Goal: Information Seeking & Learning: Compare options

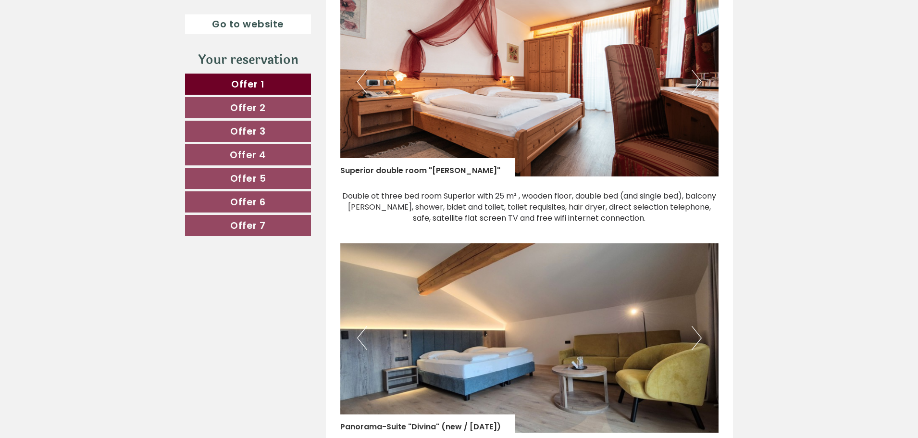
scroll to position [721, 0]
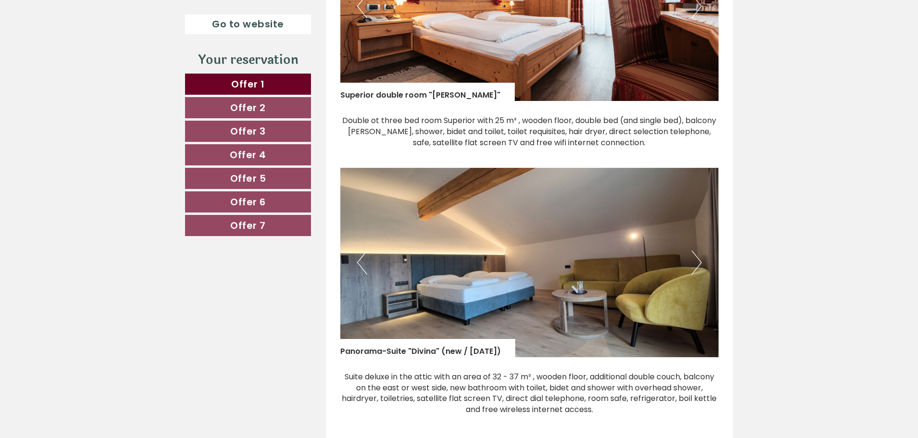
click at [697, 261] on button "Next" at bounding box center [696, 262] width 10 height 24
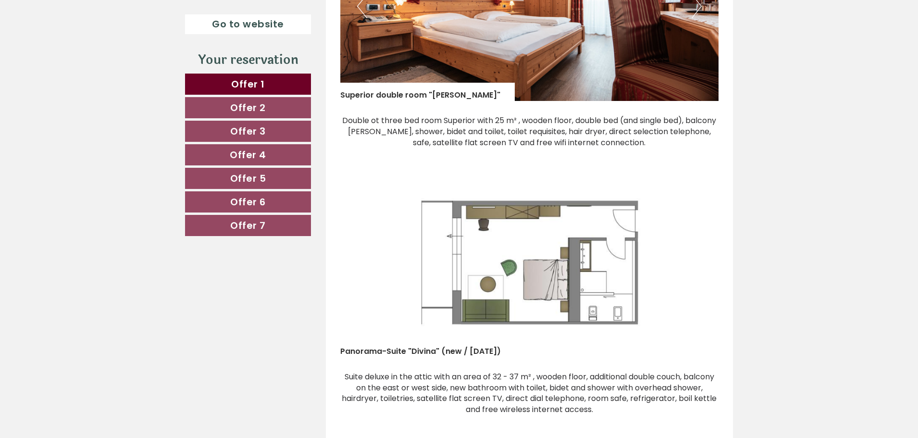
click at [344, 287] on img at bounding box center [529, 262] width 379 height 189
click at [373, 259] on img at bounding box center [529, 262] width 379 height 189
drag, startPoint x: 645, startPoint y: 262, endPoint x: 650, endPoint y: 252, distance: 11.2
click at [646, 261] on img at bounding box center [529, 262] width 379 height 189
click at [613, 252] on img at bounding box center [529, 262] width 379 height 189
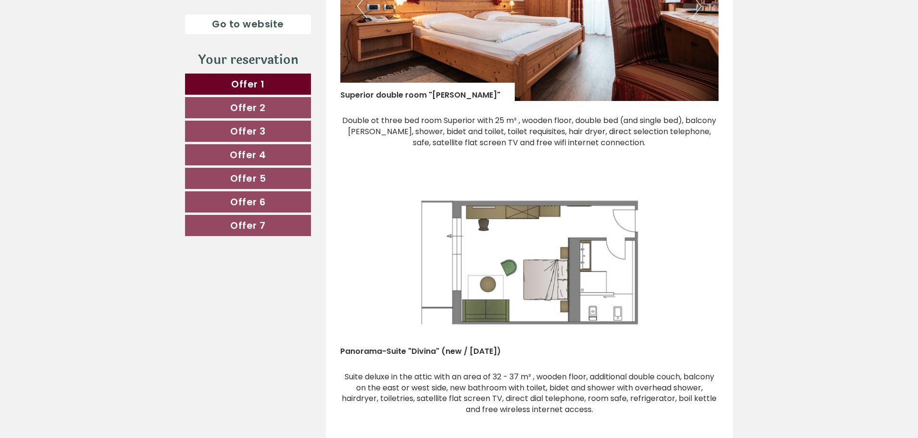
drag, startPoint x: 540, startPoint y: 249, endPoint x: 527, endPoint y: 248, distance: 13.5
click at [538, 251] on img at bounding box center [529, 262] width 379 height 189
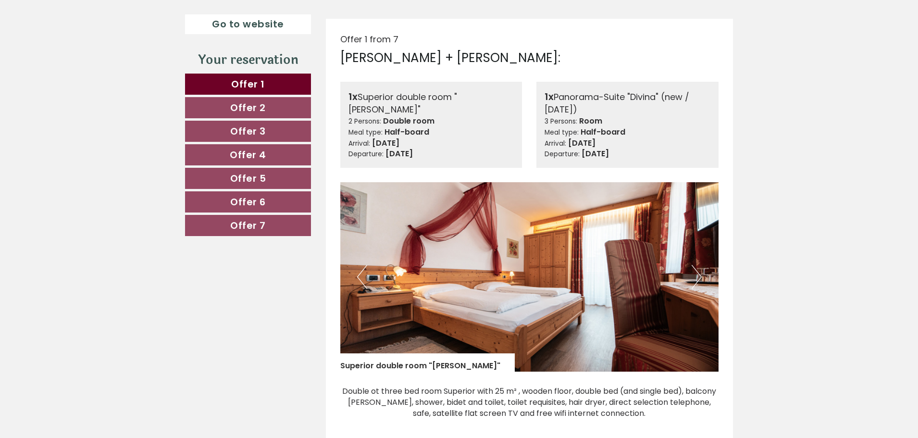
scroll to position [432, 0]
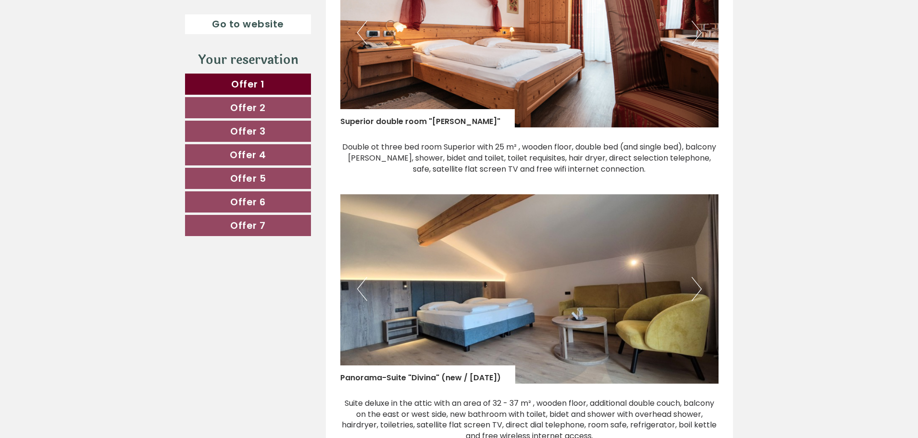
scroll to position [721, 0]
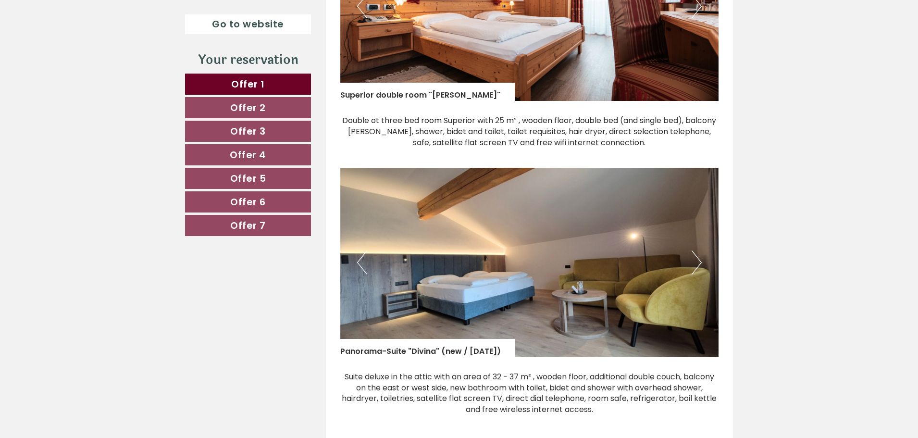
click at [697, 258] on button "Next" at bounding box center [696, 262] width 10 height 24
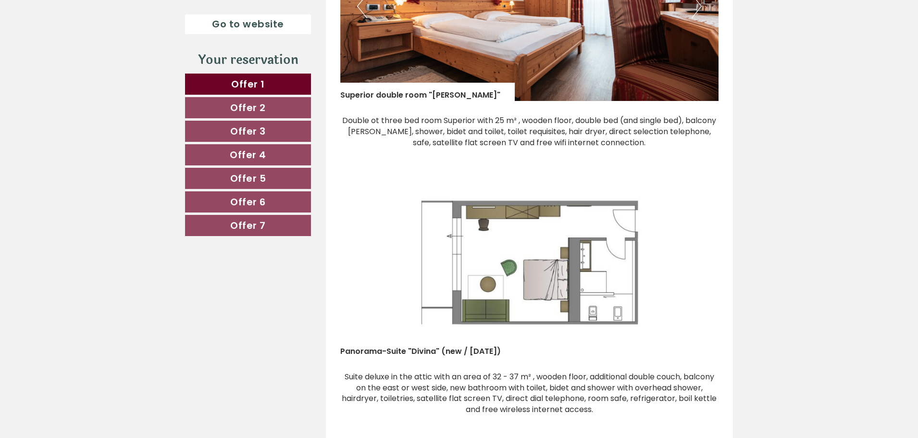
click at [261, 112] on span "Offer 2" at bounding box center [248, 107] width 36 height 13
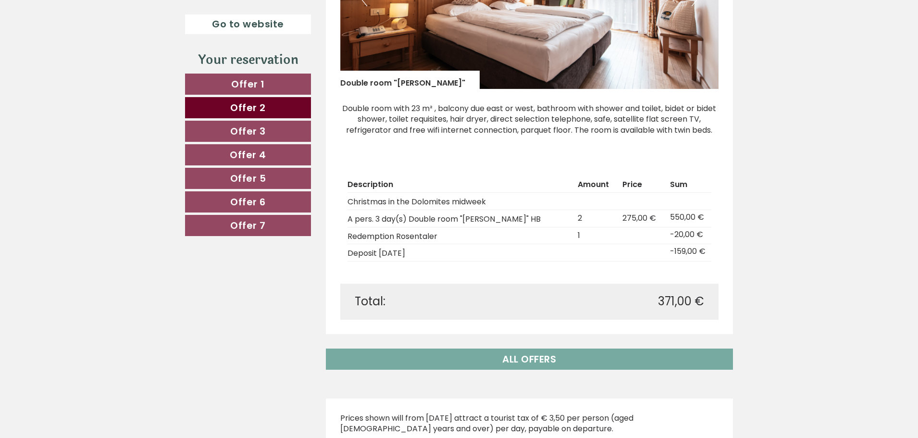
scroll to position [469, 0]
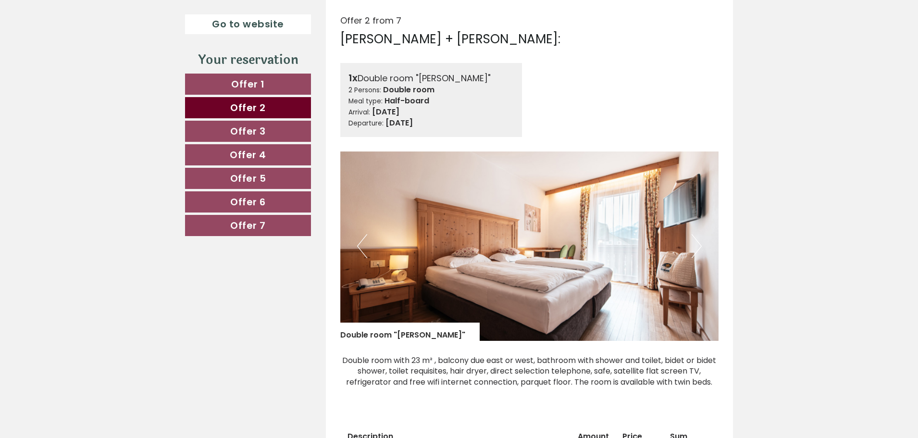
click at [258, 133] on span "Offer 3" at bounding box center [248, 130] width 36 height 13
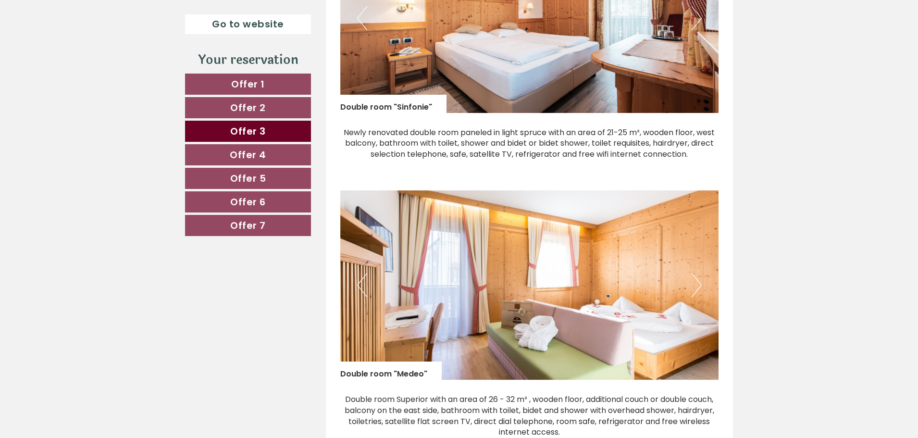
scroll to position [709, 0]
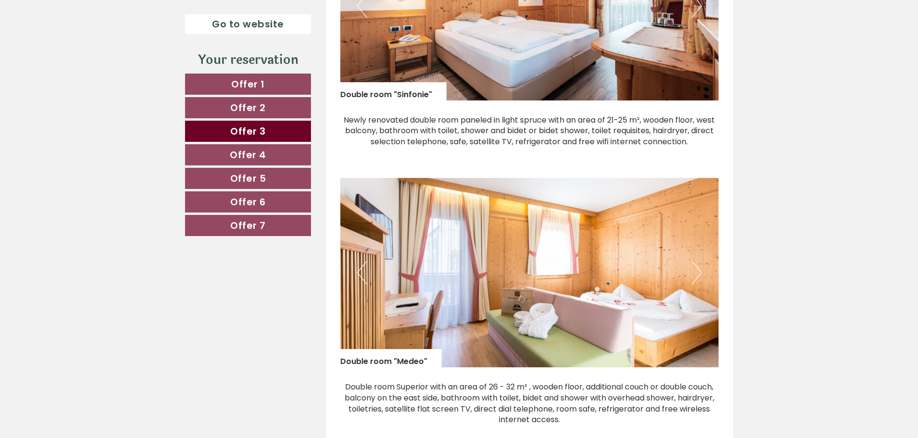
click at [248, 156] on span "Offer 4" at bounding box center [248, 154] width 37 height 13
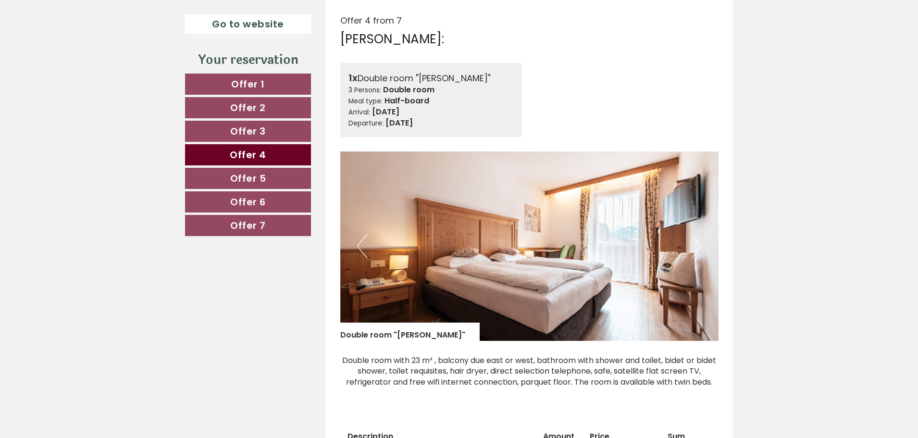
click at [247, 173] on span "Offer 5" at bounding box center [248, 178] width 36 height 13
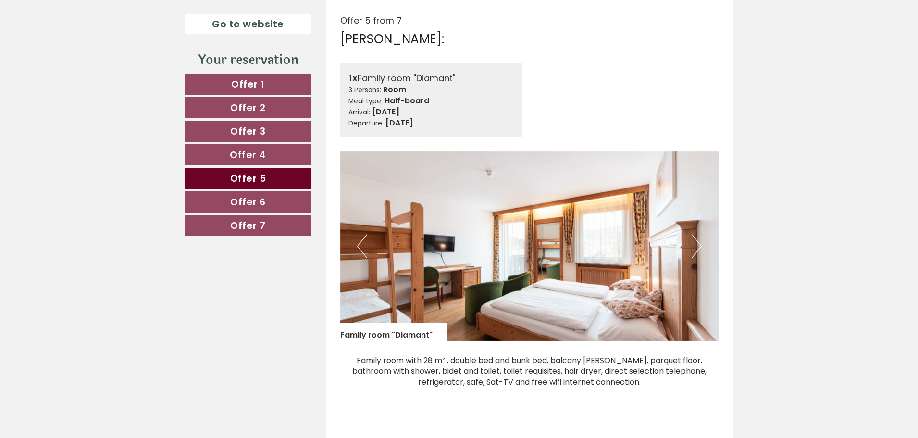
click at [247, 202] on span "Offer 6" at bounding box center [248, 201] width 36 height 13
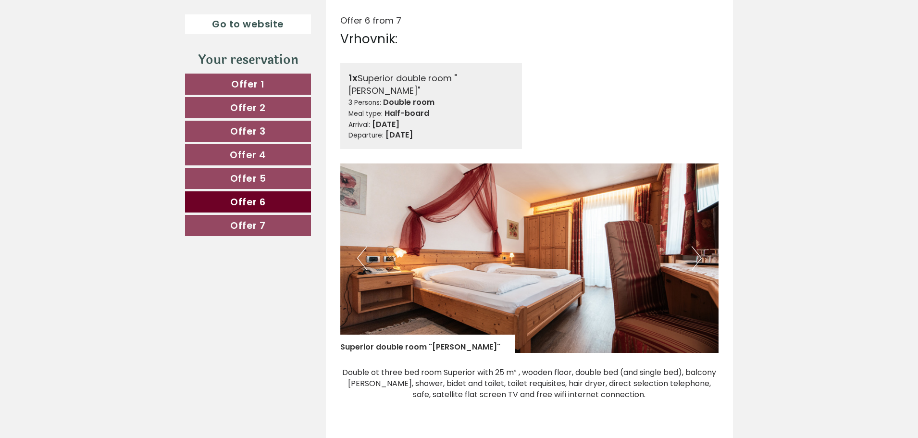
click at [245, 221] on span "Offer 7" at bounding box center [248, 225] width 36 height 13
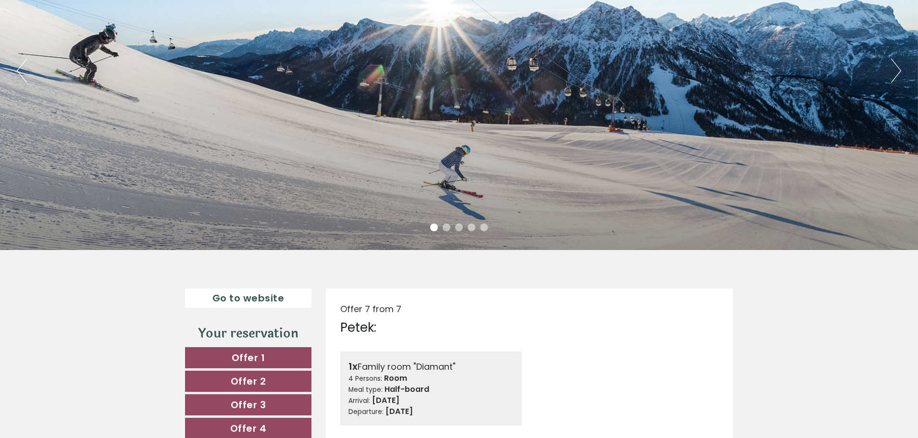
scroll to position [421, 0]
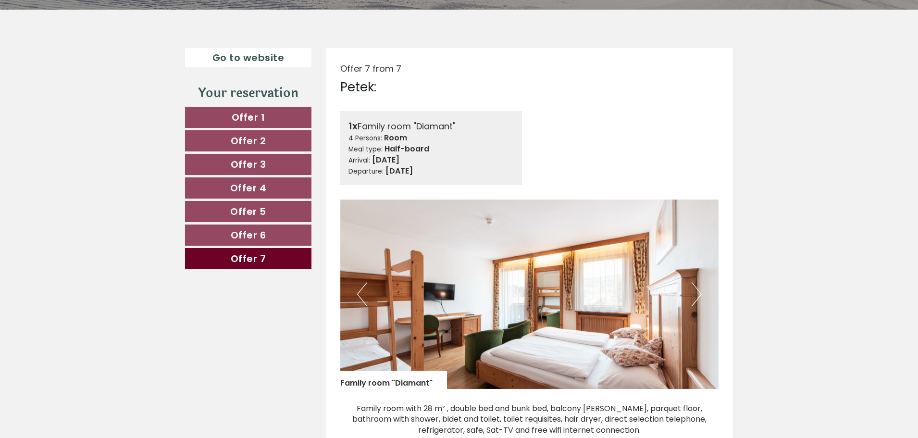
click at [283, 117] on link "Offer 1" at bounding box center [248, 117] width 126 height 21
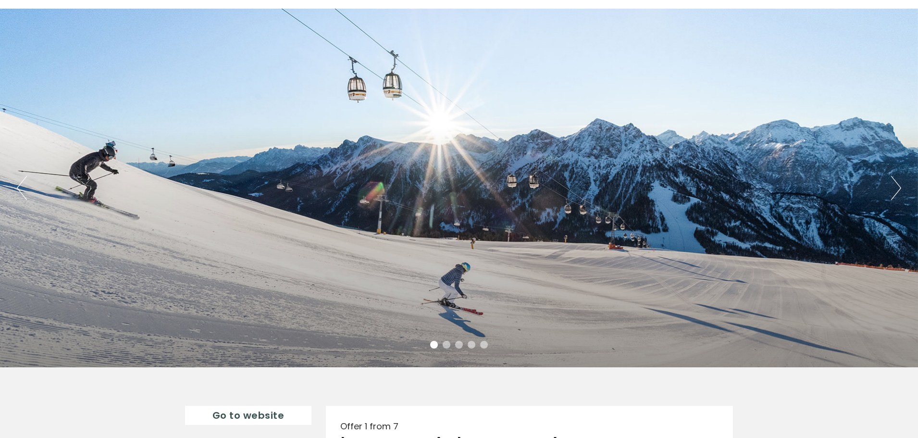
scroll to position [0, 0]
